Goal: Task Accomplishment & Management: Manage account settings

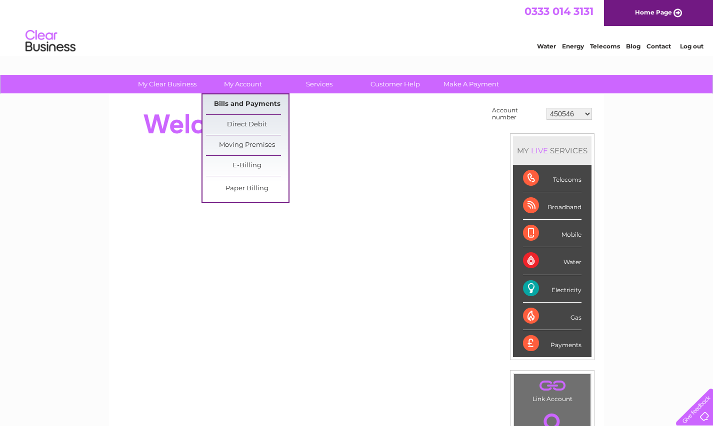
click at [240, 103] on link "Bills and Payments" at bounding box center [247, 104] width 82 height 20
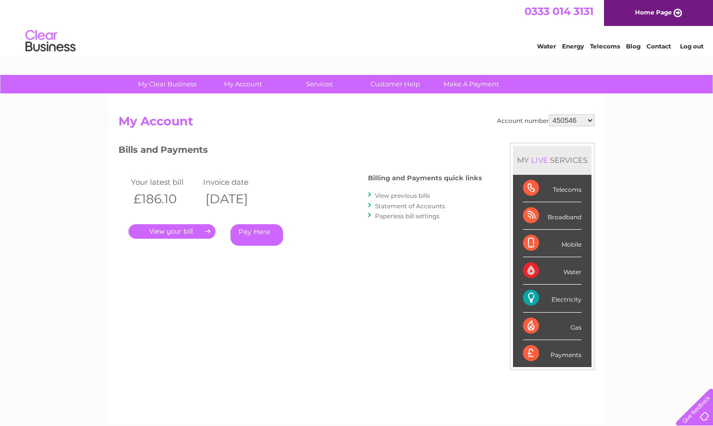
click at [590, 119] on select "450546 30293188" at bounding box center [571, 120] width 45 height 12
click at [271, 294] on div "Account number 450546 30293188 My Account MY LIVE SERVICES Telecoms Broadband M…" at bounding box center [356, 264] width 476 height 301
click at [175, 228] on link "." at bounding box center [171, 231] width 87 height 14
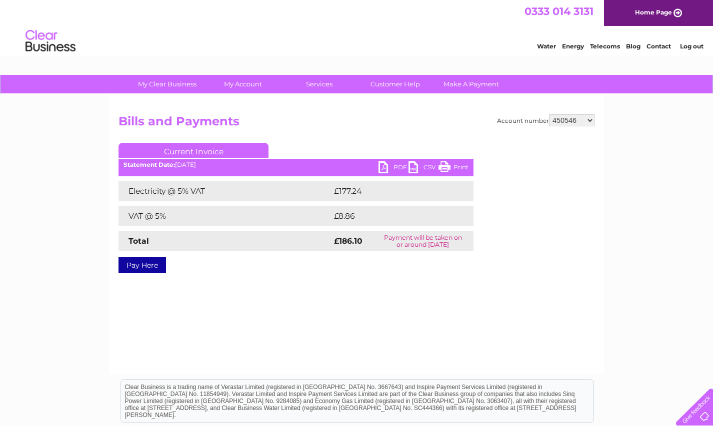
click at [590, 119] on select "450546 30293188" at bounding box center [571, 120] width 45 height 12
select select "30293188"
click at [549, 114] on select "450546 30293188" at bounding box center [571, 120] width 45 height 12
click at [589, 120] on select "450546 30293188" at bounding box center [571, 120] width 45 height 12
select select "450546"
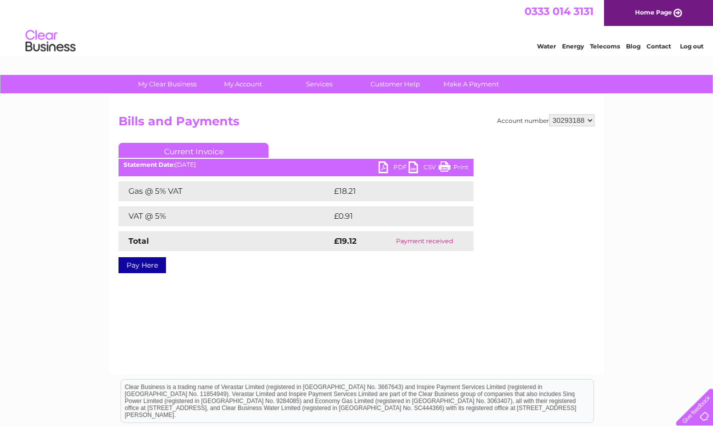
click at [549, 114] on select "450546 30293188" at bounding box center [571, 120] width 45 height 12
click at [395, 165] on link "PDF" at bounding box center [393, 168] width 30 height 14
